Goal: Book appointment/travel/reservation

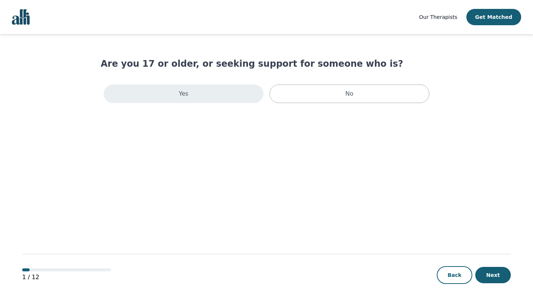
click at [217, 93] on div "Yes" at bounding box center [184, 93] width 160 height 19
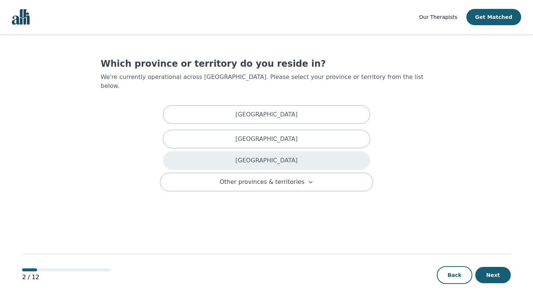
click at [231, 151] on div "[GEOGRAPHIC_DATA]" at bounding box center [266, 160] width 207 height 19
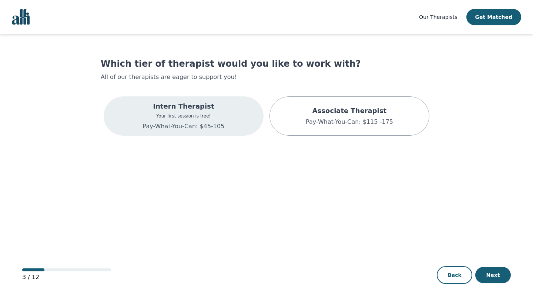
click at [236, 126] on div "Intern Therapist Your first session is free! Pay-What-You-Can: $45-105" at bounding box center [184, 115] width 160 height 39
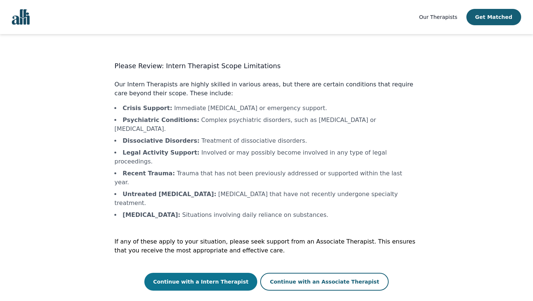
click at [233, 273] on button "Continue with a Intern Therapist" at bounding box center [200, 282] width 113 height 18
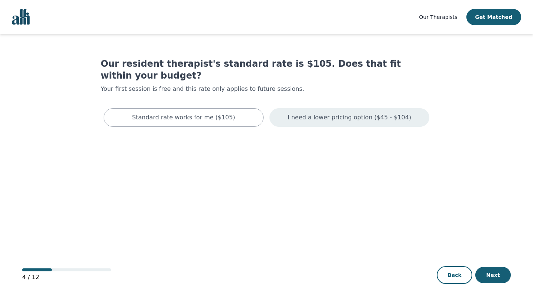
click at [297, 113] on p "I need a lower pricing option ($45 - $104)" at bounding box center [350, 117] width 124 height 9
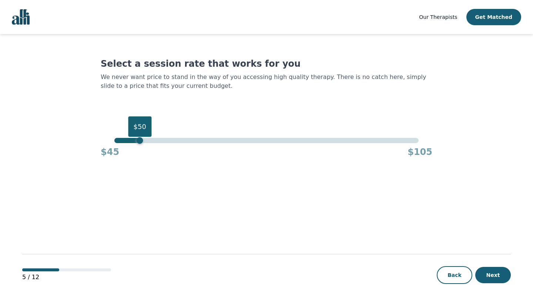
drag, startPoint x: 417, startPoint y: 141, endPoint x: 141, endPoint y: 133, distance: 276.7
click at [141, 137] on div "$50" at bounding box center [140, 140] width 7 height 7
click at [488, 275] on button "Next" at bounding box center [493, 275] width 36 height 16
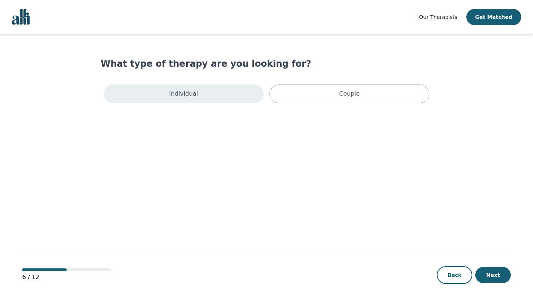
click at [217, 90] on div "Individual" at bounding box center [184, 93] width 160 height 19
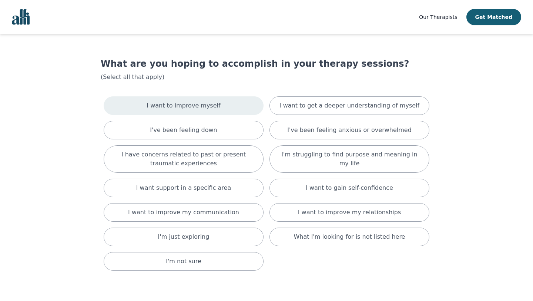
click at [211, 105] on p "I want to improve myself" at bounding box center [184, 105] width 74 height 9
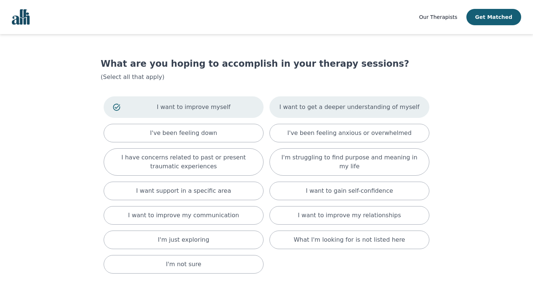
click at [297, 114] on div "I want to get a deeper understanding of myself" at bounding box center [350, 106] width 160 height 21
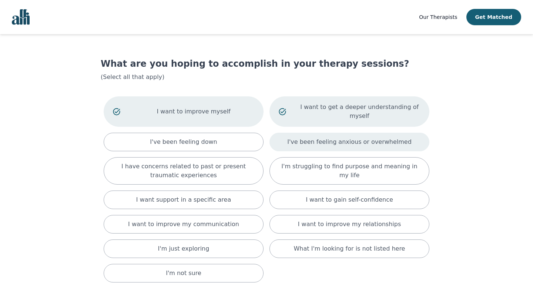
click at [282, 138] on div "I've been feeling anxious or overwhelmed" at bounding box center [350, 142] width 160 height 19
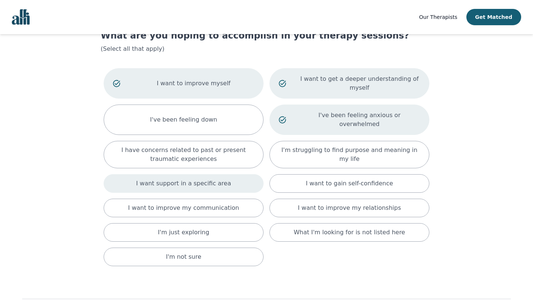
scroll to position [31, 0]
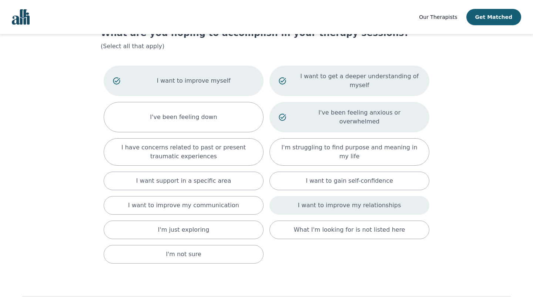
click at [287, 196] on div "I want to improve my relationships" at bounding box center [350, 205] width 160 height 19
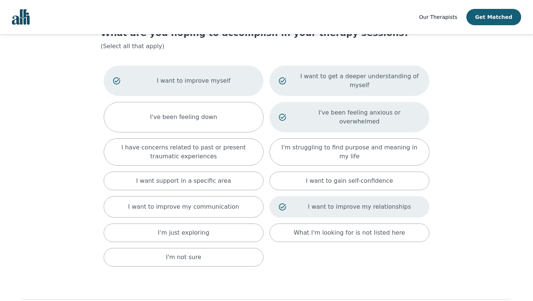
scroll to position [68, 0]
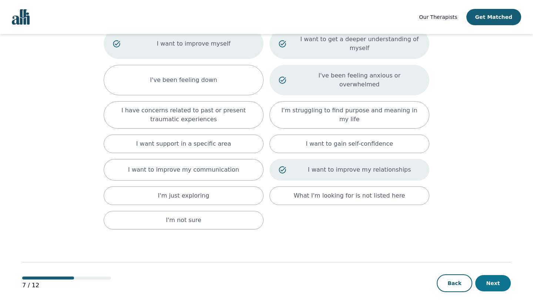
click at [489, 275] on button "Next" at bounding box center [493, 283] width 36 height 16
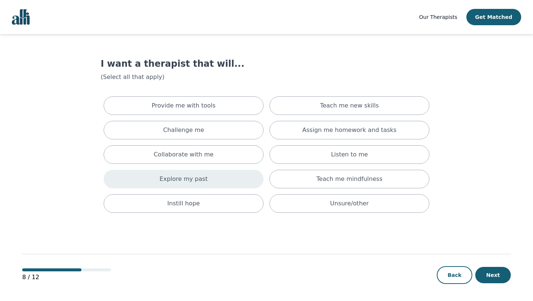
click at [230, 177] on div "Explore my past" at bounding box center [184, 179] width 160 height 19
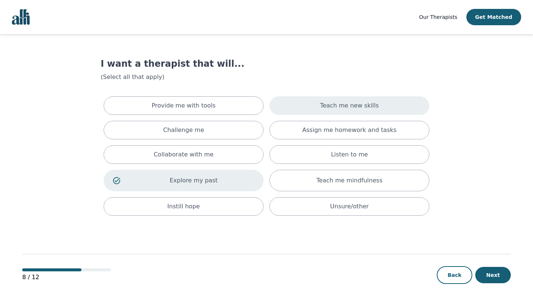
click at [296, 111] on div "Teach me new skills" at bounding box center [350, 105] width 160 height 19
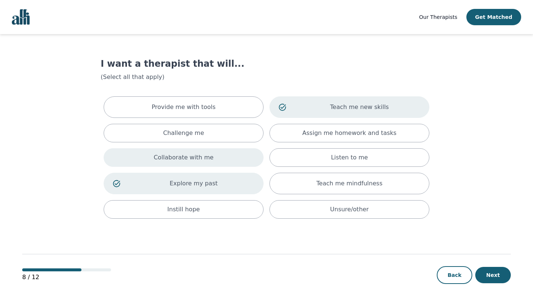
click at [222, 153] on div "Collaborate with me" at bounding box center [184, 157] width 160 height 19
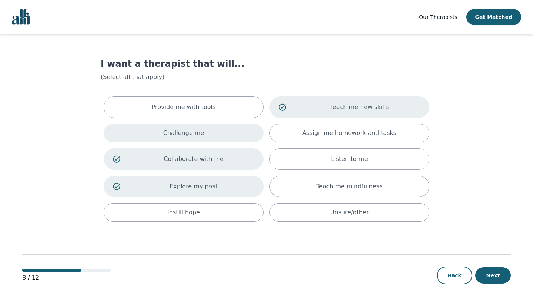
click at [215, 135] on div "Challenge me" at bounding box center [184, 133] width 160 height 19
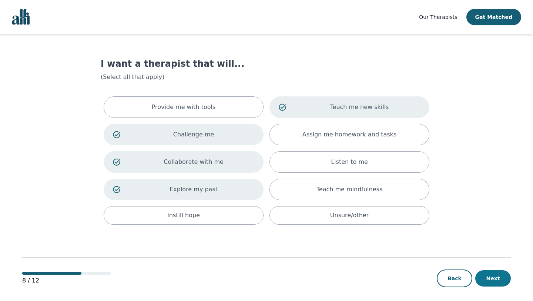
click at [487, 280] on button "Next" at bounding box center [493, 278] width 36 height 16
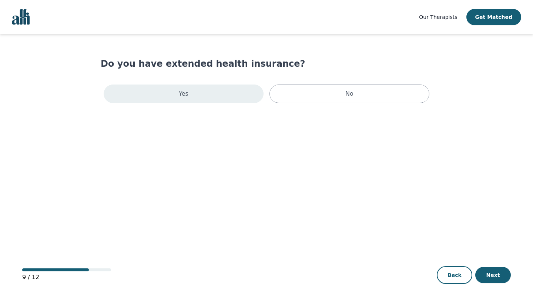
click at [209, 93] on div "Yes" at bounding box center [184, 93] width 160 height 19
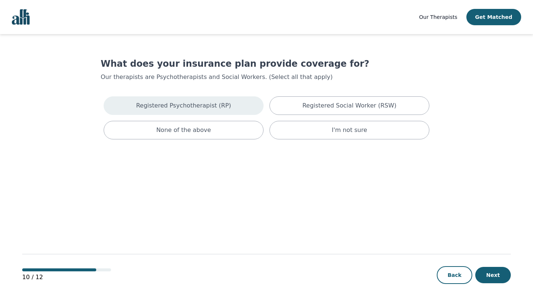
click at [232, 108] on div "Registered Psychotherapist (RP)" at bounding box center [184, 105] width 160 height 19
click at [483, 277] on button "Next" at bounding box center [493, 275] width 36 height 16
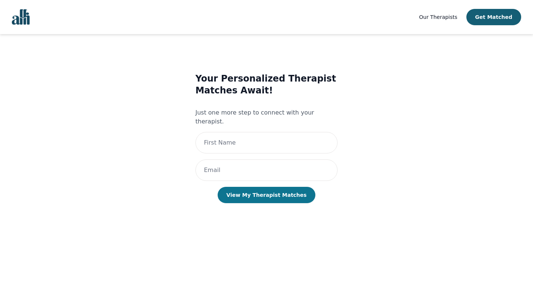
click at [256, 189] on button "View My Therapist Matches" at bounding box center [267, 195] width 98 height 16
